Goal: Task Accomplishment & Management: Use online tool/utility

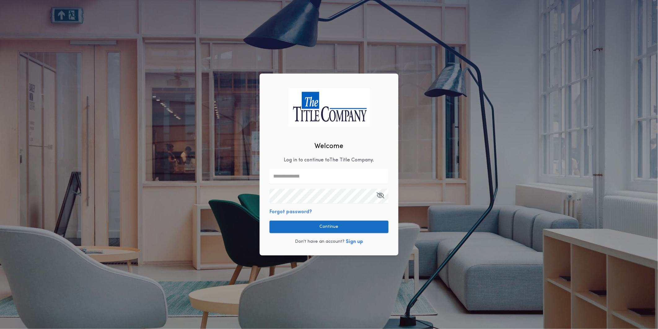
type input "**********"
click at [306, 222] on button "Continue" at bounding box center [329, 226] width 119 height 12
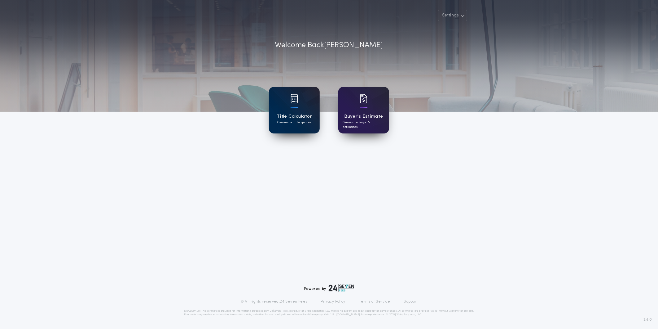
click at [286, 99] on div "Title Calculator Generate title quotes" at bounding box center [294, 110] width 51 height 46
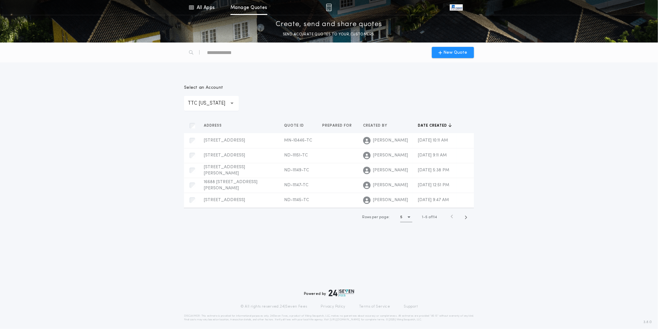
drag, startPoint x: 252, startPoint y: 249, endPoint x: 383, endPoint y: 98, distance: 200.1
click at [253, 250] on div "**********" at bounding box center [329, 185] width 658 height 286
drag, startPoint x: 458, startPoint y: 50, endPoint x: 461, endPoint y: 51, distance: 3.1
click at [461, 51] on span "New Quote" at bounding box center [456, 52] width 24 height 7
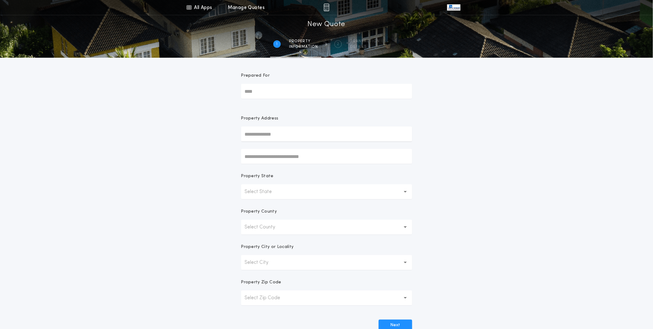
click at [348, 135] on input "text" at bounding box center [326, 133] width 171 height 15
click at [336, 144] on button "[STREET_ADDRESS]" at bounding box center [326, 146] width 171 height 9
type input "**********"
drag, startPoint x: 517, startPoint y: 233, endPoint x: 509, endPoint y: 240, distance: 10.6
click at [517, 233] on div "**********" at bounding box center [326, 177] width 653 height 354
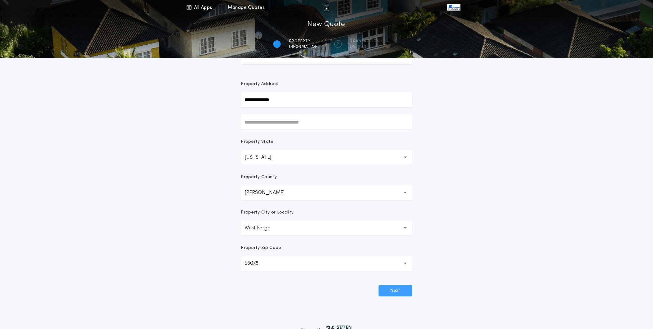
scroll to position [39, 0]
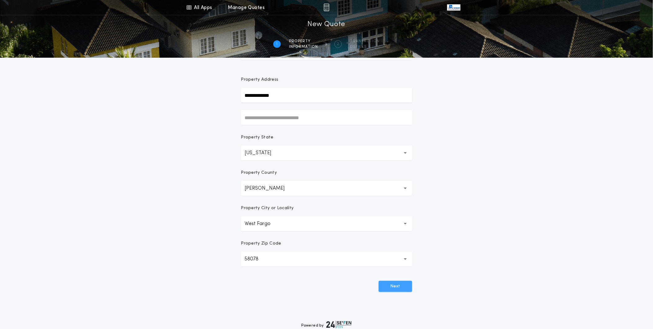
click at [408, 281] on button "Next" at bounding box center [395, 286] width 33 height 11
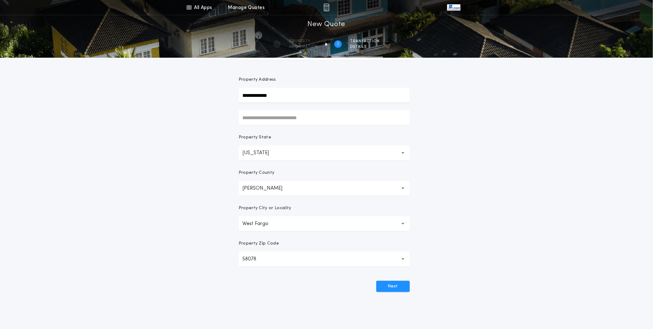
scroll to position [0, 0]
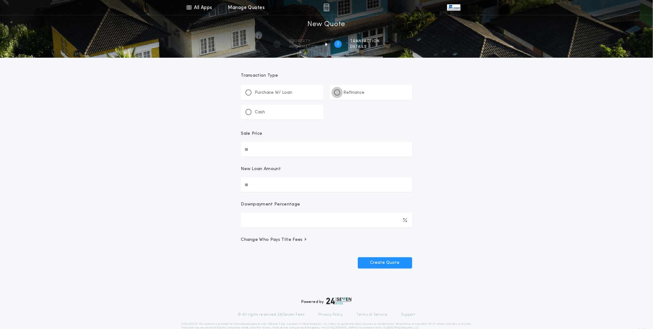
click at [337, 92] on div at bounding box center [337, 92] width 3 height 3
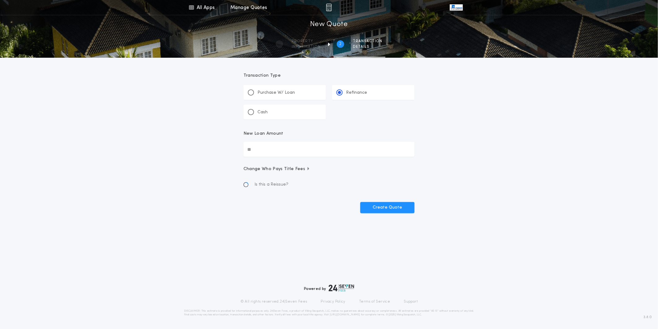
click at [316, 150] on input "New Loan Amount" at bounding box center [329, 149] width 171 height 15
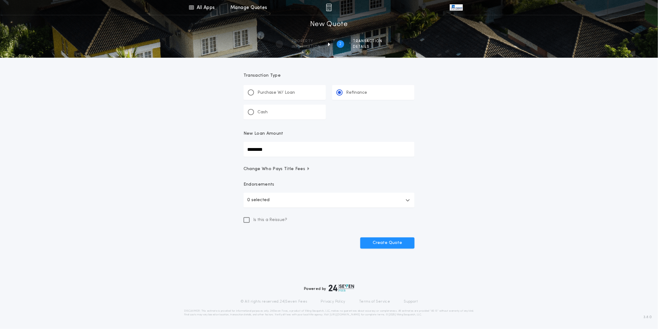
type input "********"
click at [329, 197] on button "0 selected" at bounding box center [329, 199] width 171 height 15
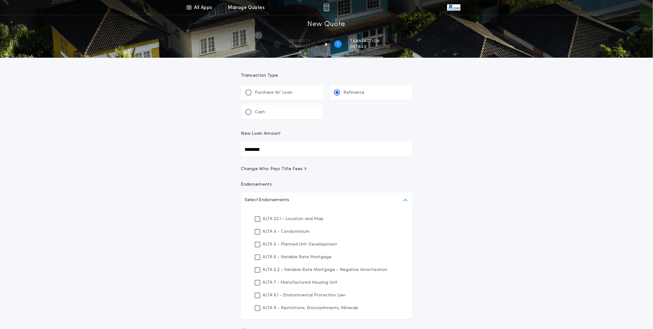
click at [309, 216] on p "ALTA 22.1 - Location and Map" at bounding box center [293, 218] width 61 height 7
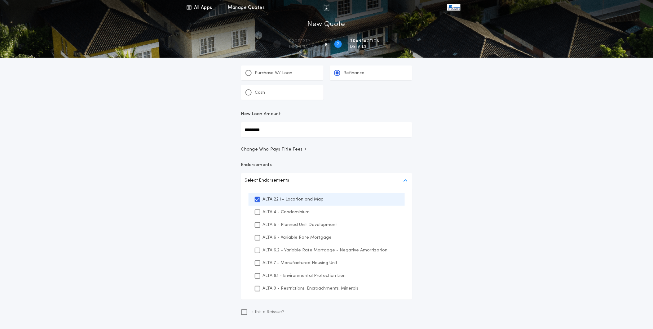
click at [298, 277] on p "ALTA 8.1 - Environmental Protection Lien" at bounding box center [304, 275] width 83 height 7
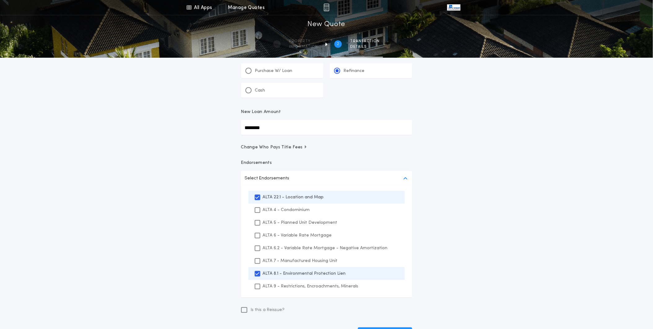
click at [295, 288] on p "ALTA 9 - Restrictions, Encroachments, Minerals" at bounding box center [311, 286] width 96 height 7
click at [476, 282] on div "All Apps Title Calculator Buyer's Estimate Menu All Apps Manage Quotes 2 /2 New…" at bounding box center [326, 169] width 653 height 384
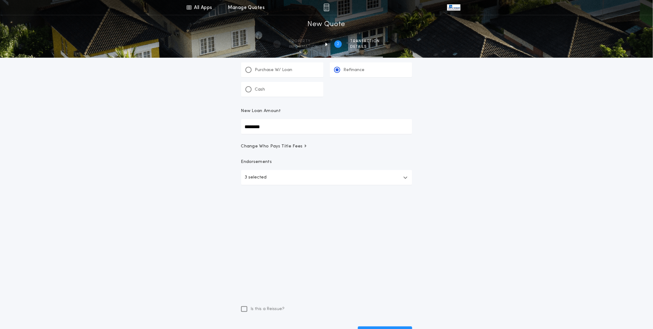
scroll to position [0, 0]
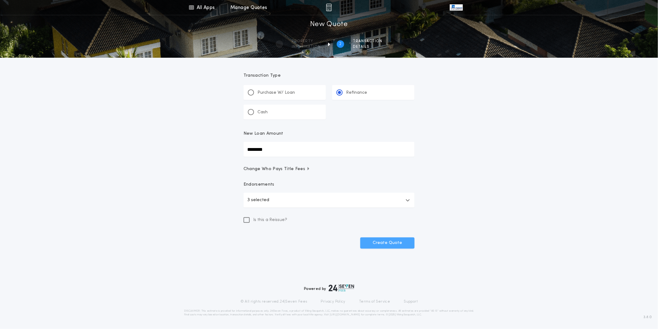
click at [396, 245] on button "Create Quote" at bounding box center [387, 242] width 54 height 11
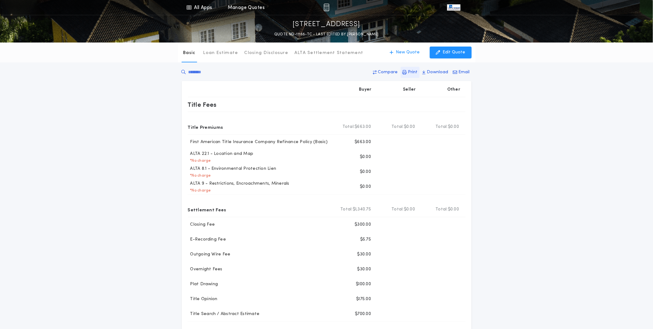
click at [405, 70] on icon "button" at bounding box center [405, 72] width 4 height 4
